Goal: Information Seeking & Learning: Learn about a topic

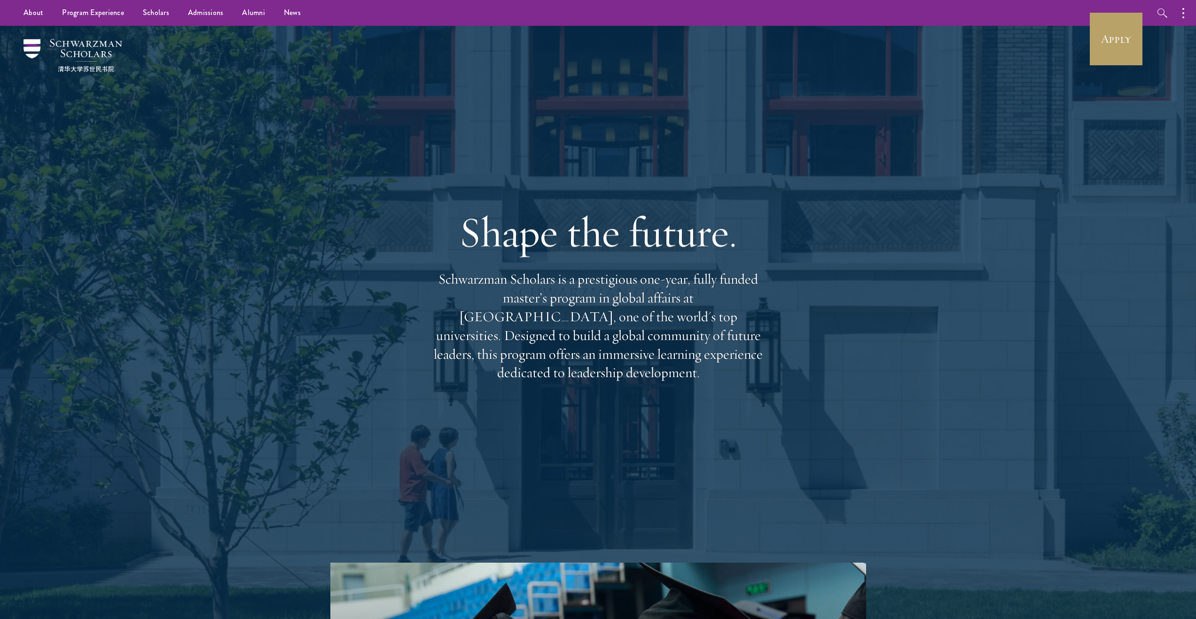
scroll to position [2, 0]
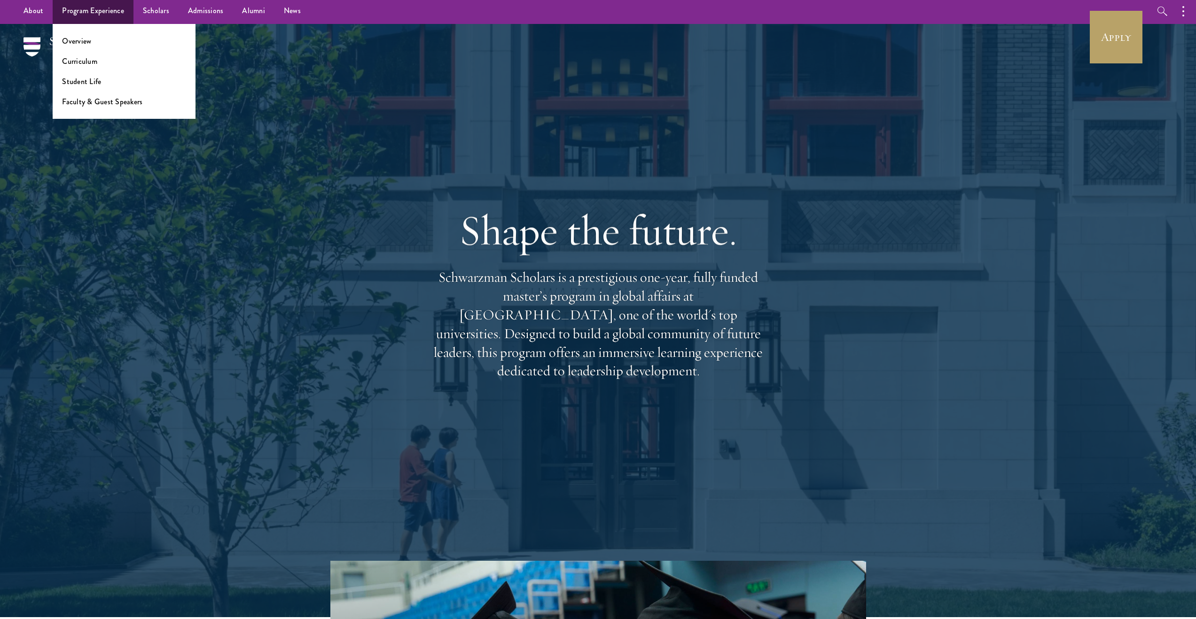
click at [96, 39] on li "Overview" at bounding box center [124, 41] width 124 height 11
click at [71, 40] on link "Overview" at bounding box center [76, 41] width 29 height 11
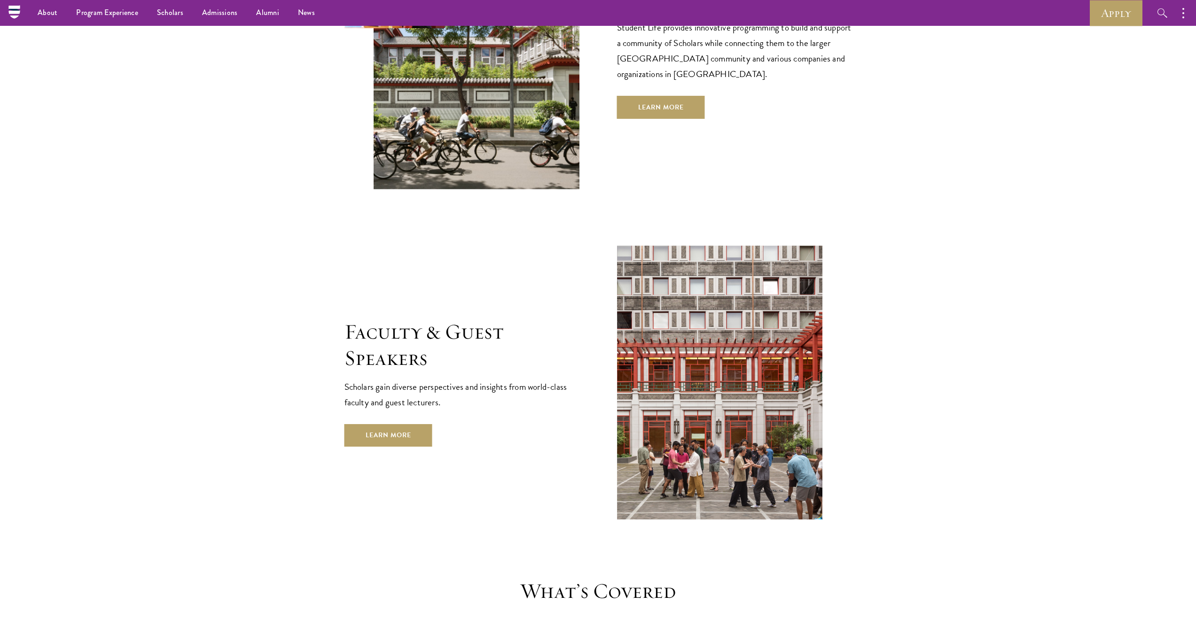
scroll to position [2522, 0]
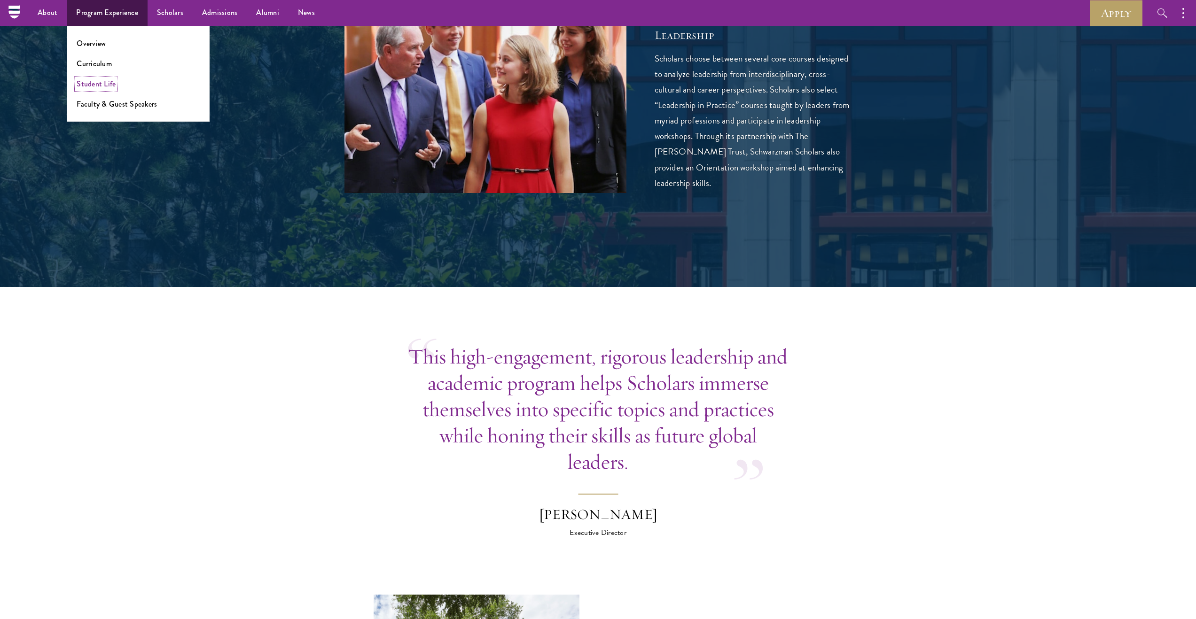
click at [97, 86] on link "Student Life" at bounding box center [96, 83] width 39 height 11
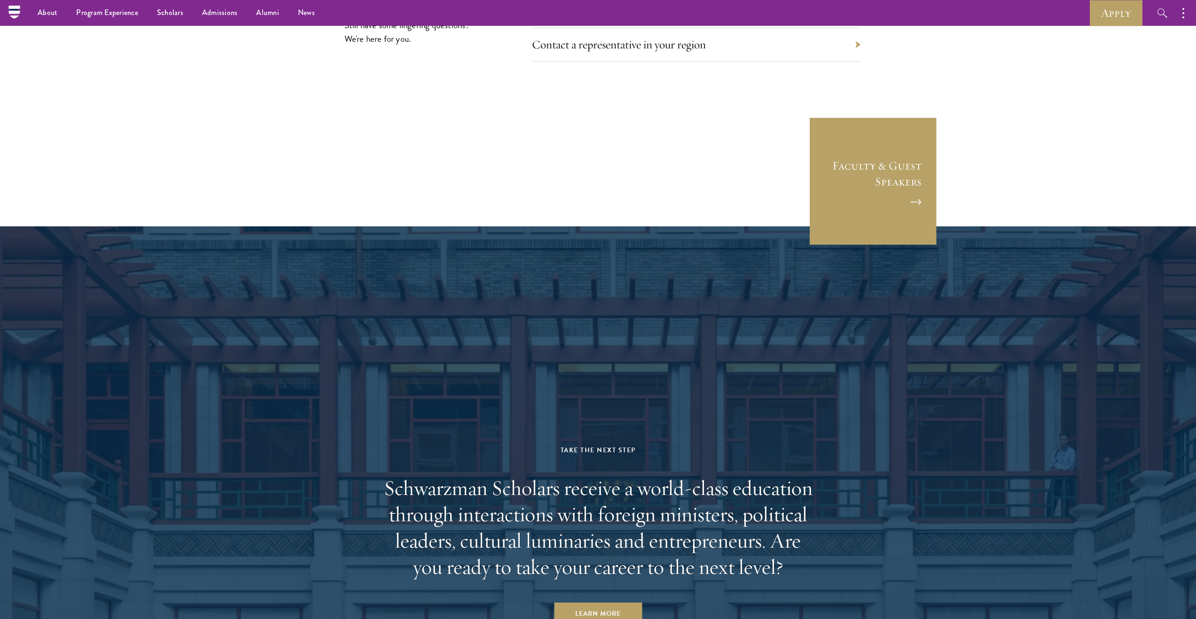
scroll to position [2786, 0]
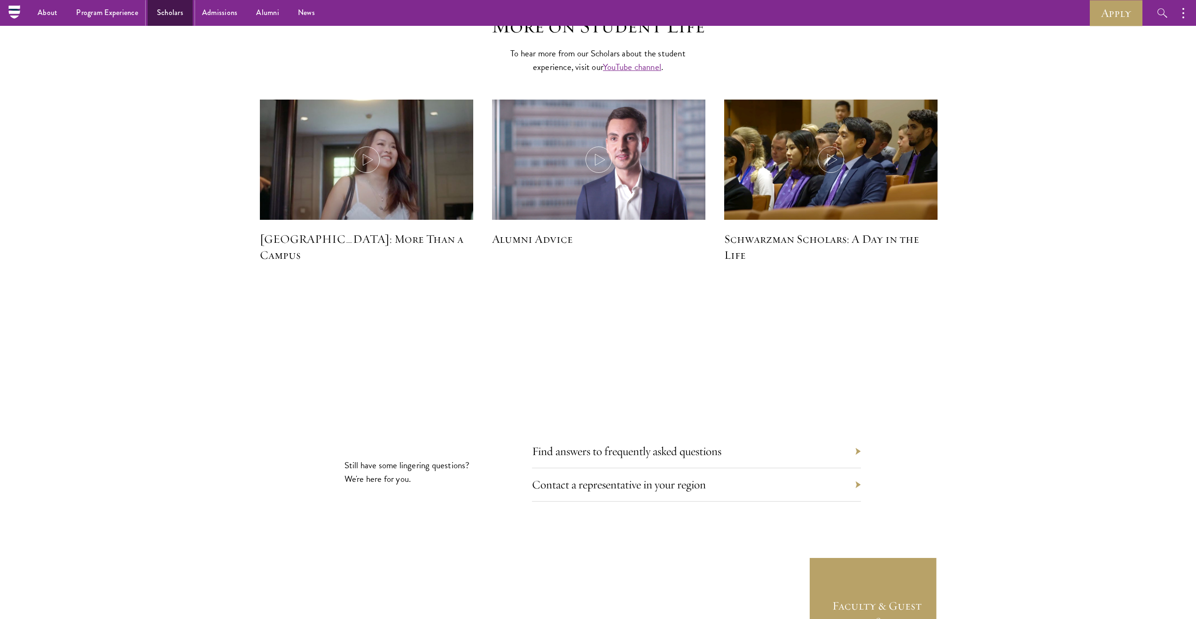
click at [165, 19] on link "Scholars" at bounding box center [170, 13] width 45 height 26
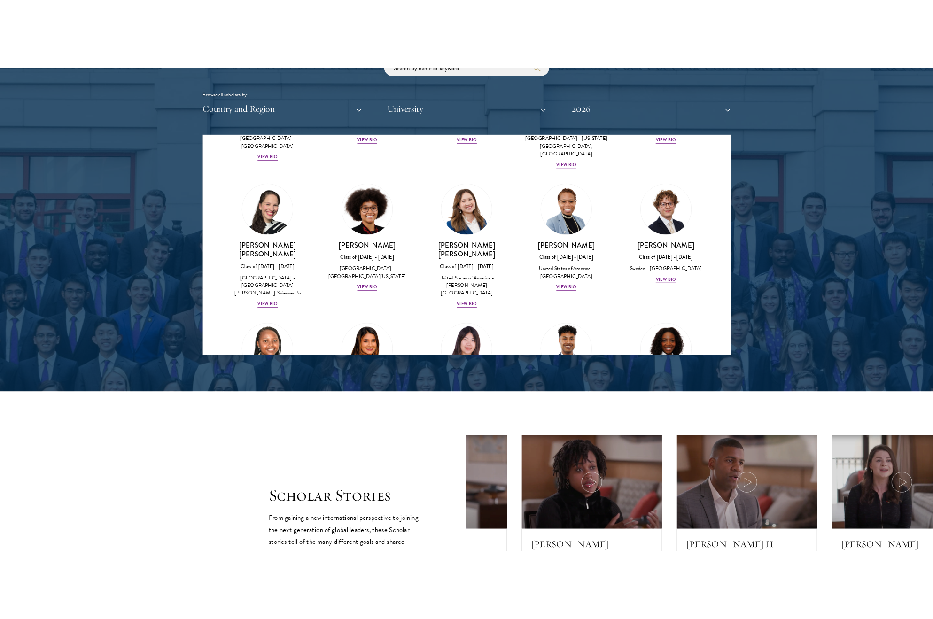
scroll to position [1468, 0]
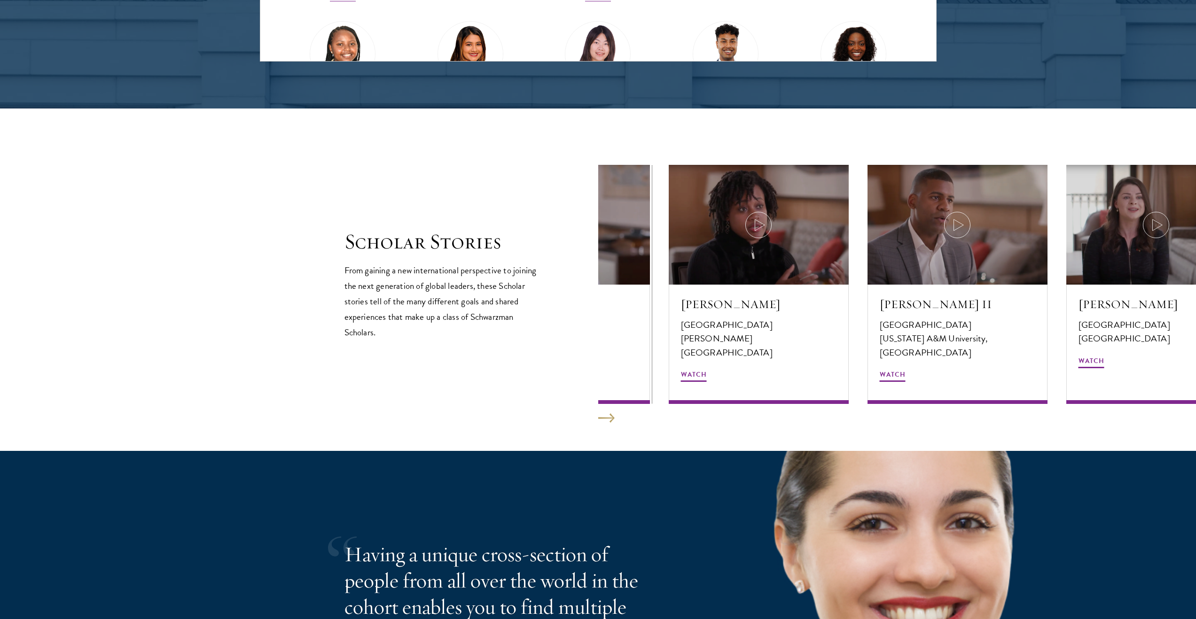
drag, startPoint x: 647, startPoint y: 337, endPoint x: 545, endPoint y: 337, distance: 102.0
click at [547, 337] on div "Scholar Stories From gaining a new international perspective to joining the nex…" at bounding box center [599, 284] width 508 height 239
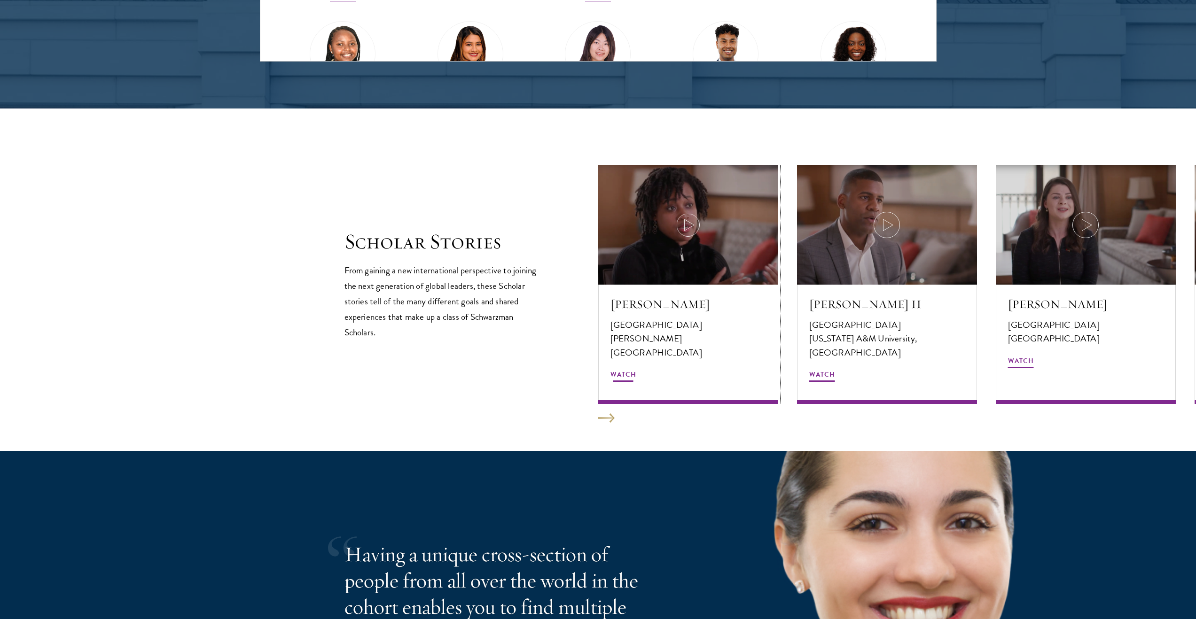
drag, startPoint x: 690, startPoint y: 340, endPoint x: 518, endPoint y: 335, distance: 171.6
click at [550, 336] on div "Scholar Stories From gaining a new international perspective to joining the nex…" at bounding box center [599, 284] width 508 height 239
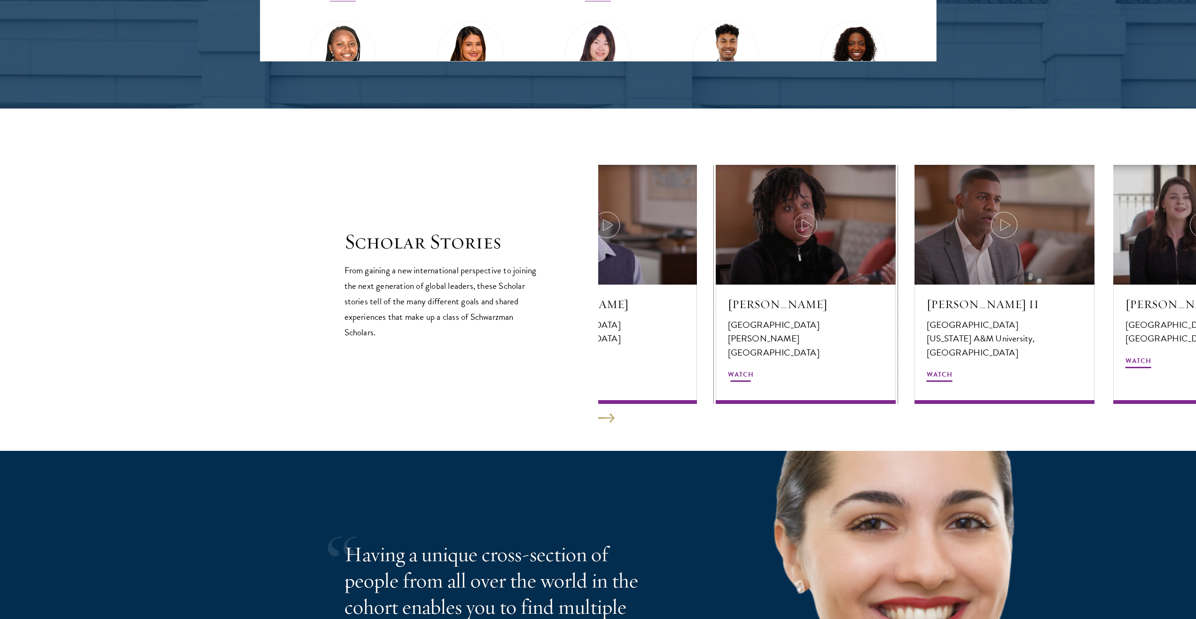
drag, startPoint x: 688, startPoint y: 339, endPoint x: 846, endPoint y: 342, distance: 158.0
click at [846, 342] on p "[PERSON_NAME][GEOGRAPHIC_DATA]" at bounding box center [806, 345] width 156 height 27
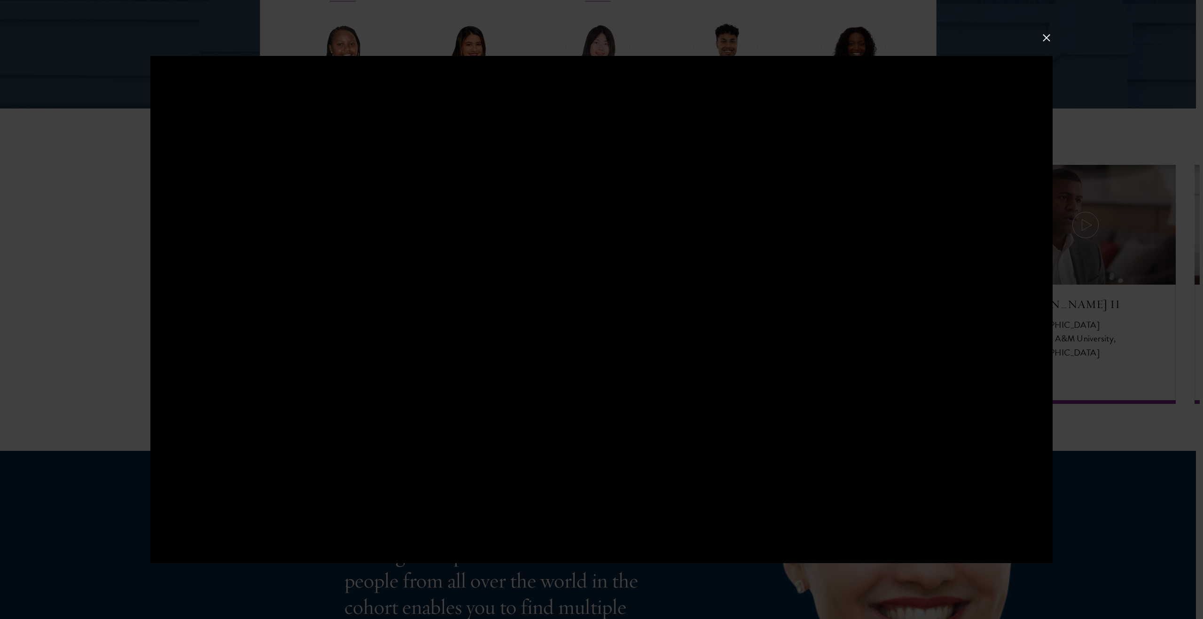
click at [1050, 40] on button at bounding box center [1047, 38] width 12 height 12
